Goal: Task Accomplishment & Management: Use online tool/utility

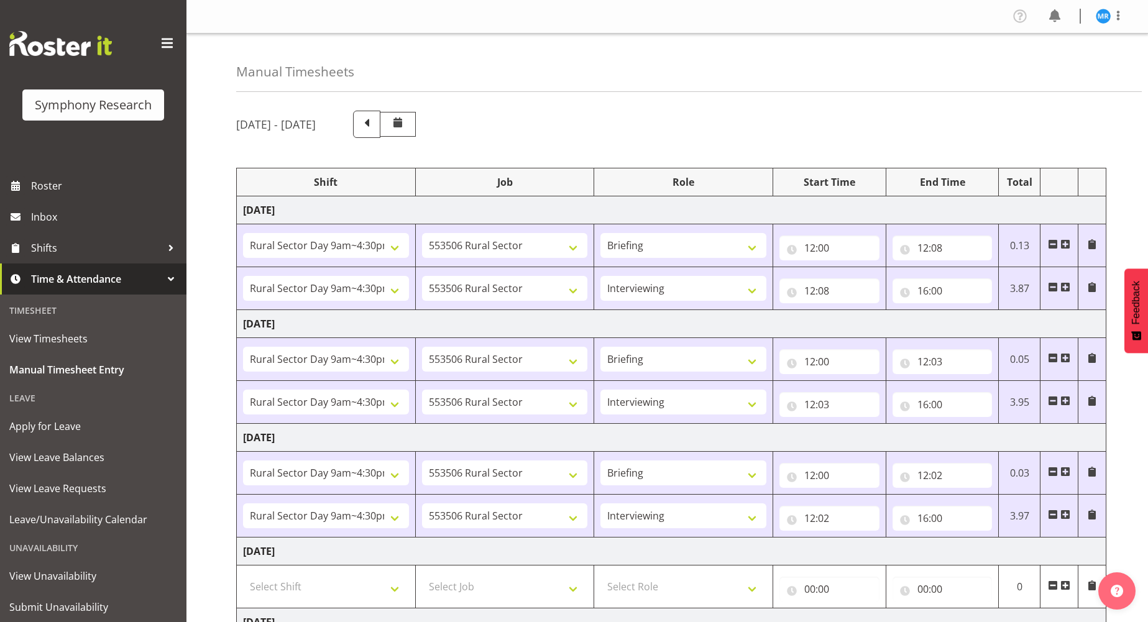
select select "81561"
select select "10587"
select select "81561"
select select "10587"
select select "47"
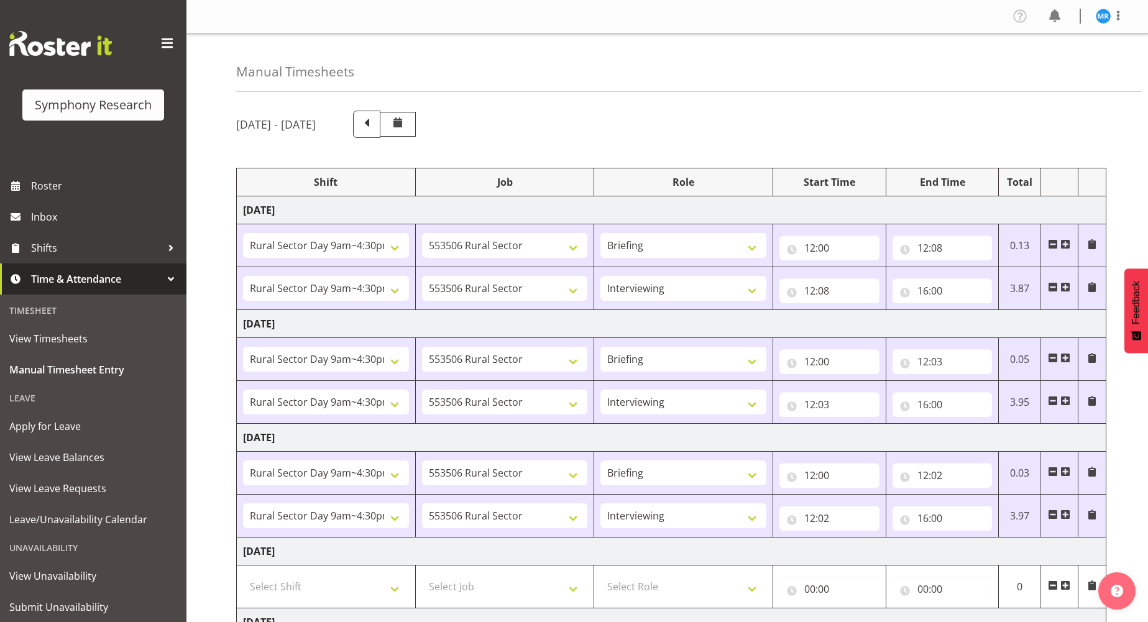
select select "81561"
select select "10587"
select select "81561"
select select "10587"
select select "47"
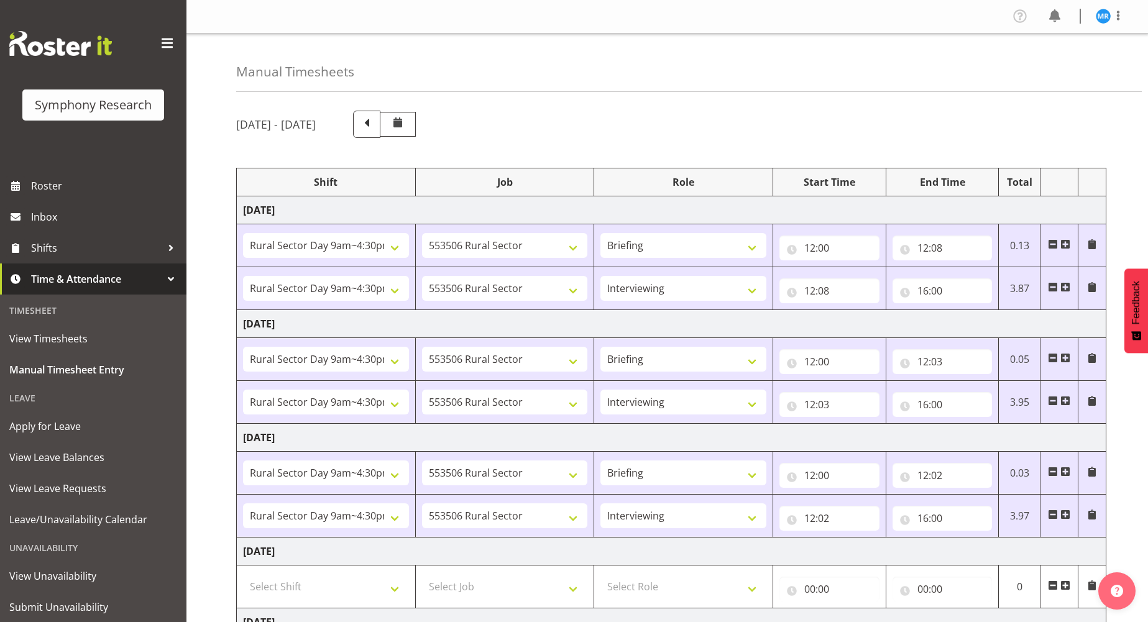
select select "81561"
select select "10587"
select select "81561"
select select "10587"
select select "47"
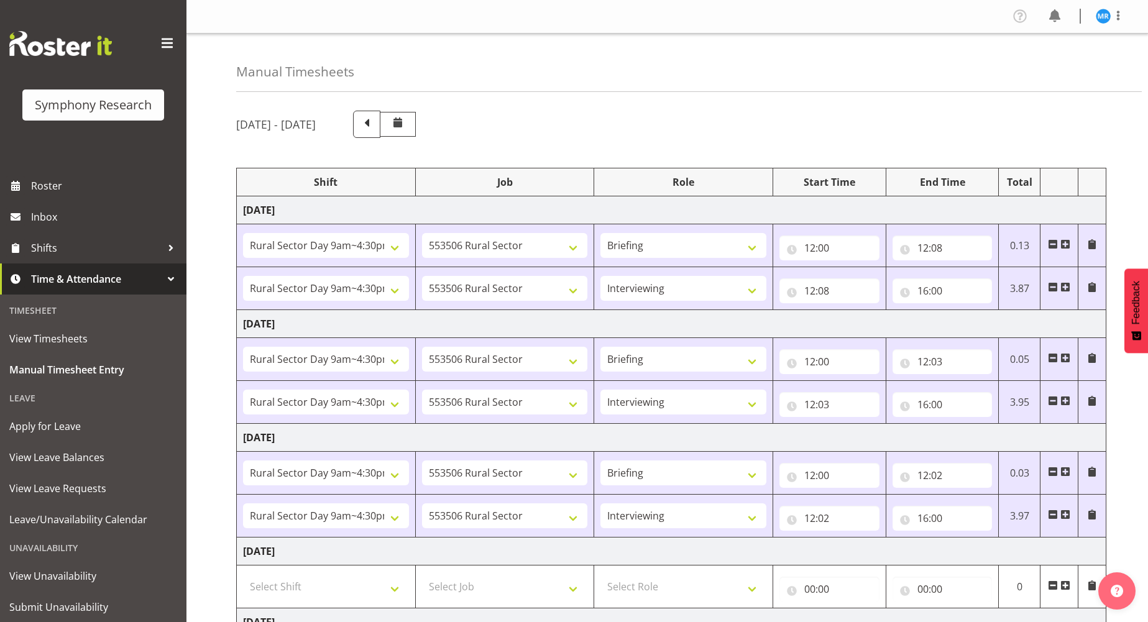
select select "81561"
select select "10587"
select select "81561"
select select "10587"
select select "47"
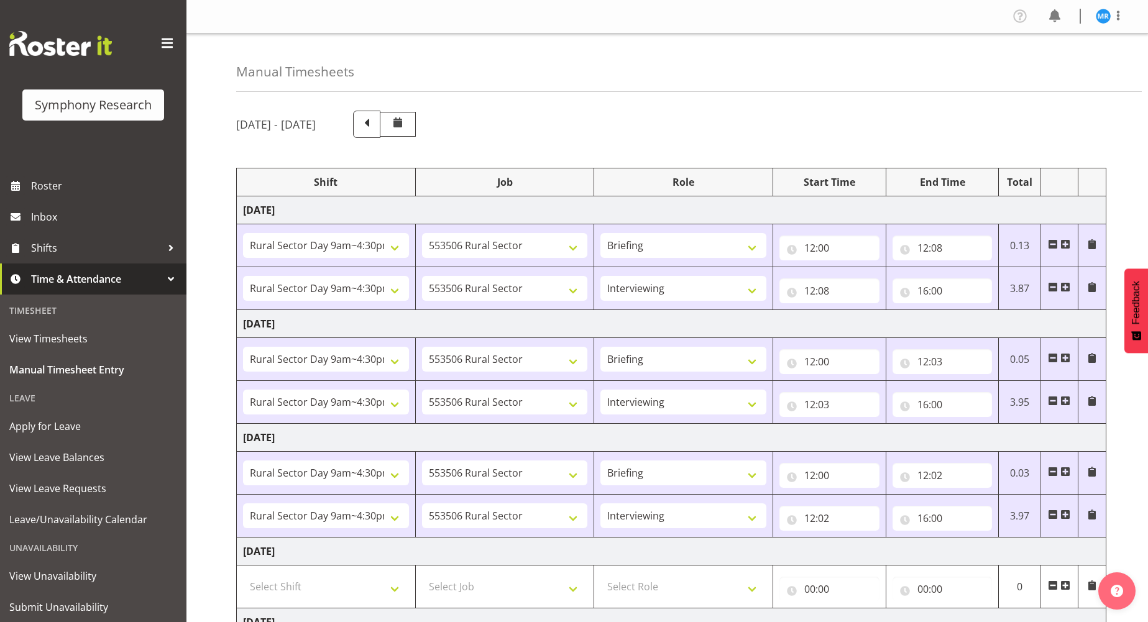
select select "81299"
select select "10587"
select select "81299"
select select "10587"
select select "47"
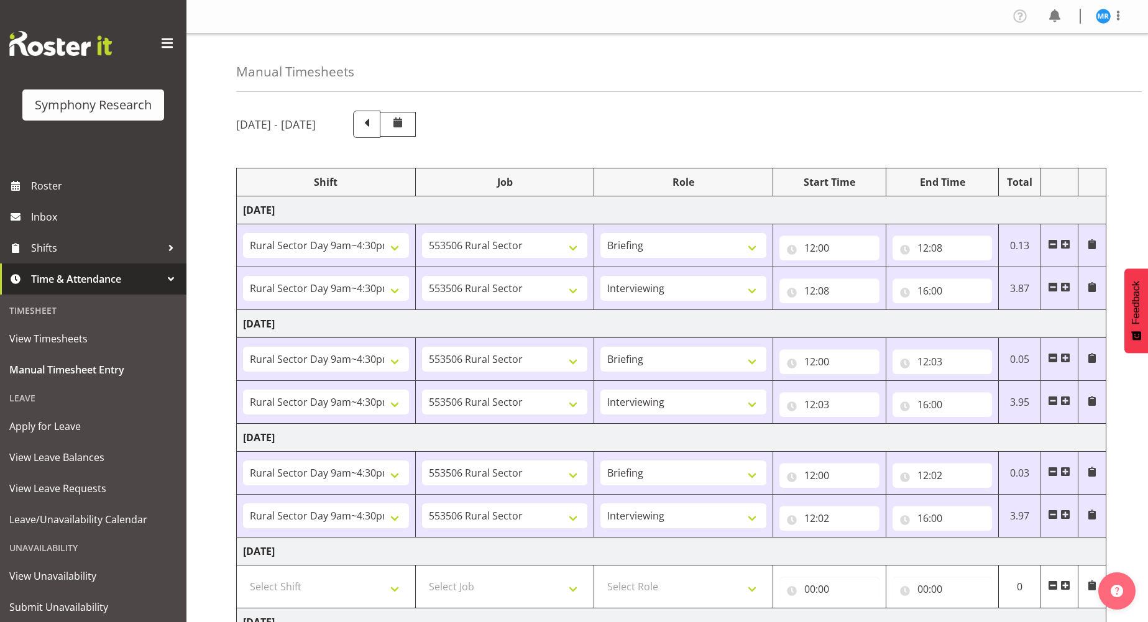
select select "81299"
select select "10587"
select select "47"
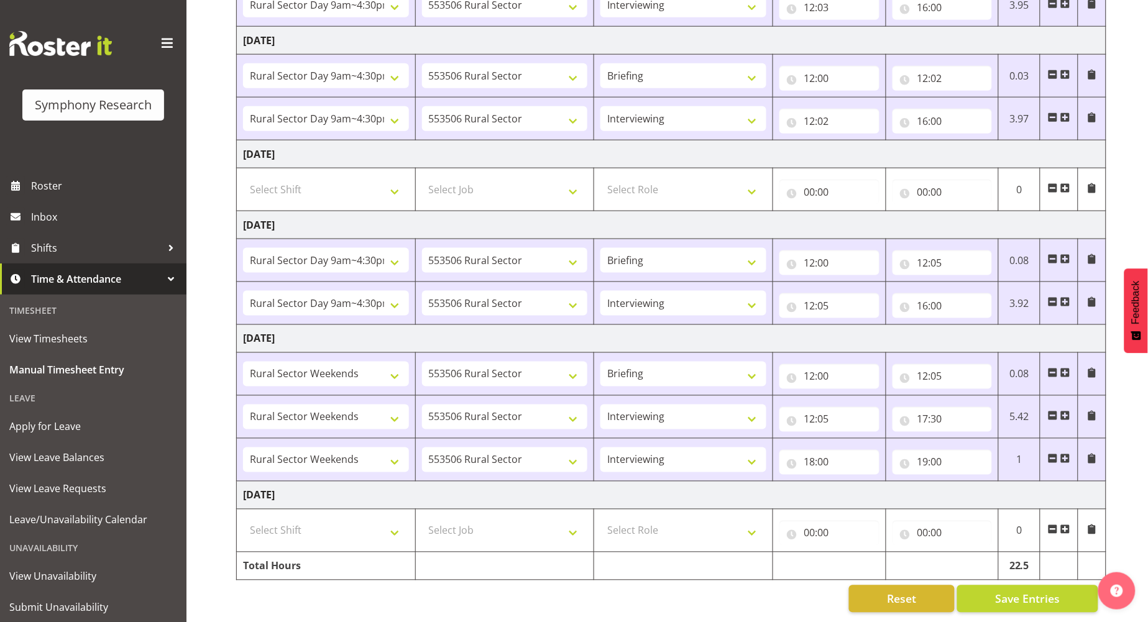
scroll to position [411, 0]
